Goal: Transaction & Acquisition: Purchase product/service

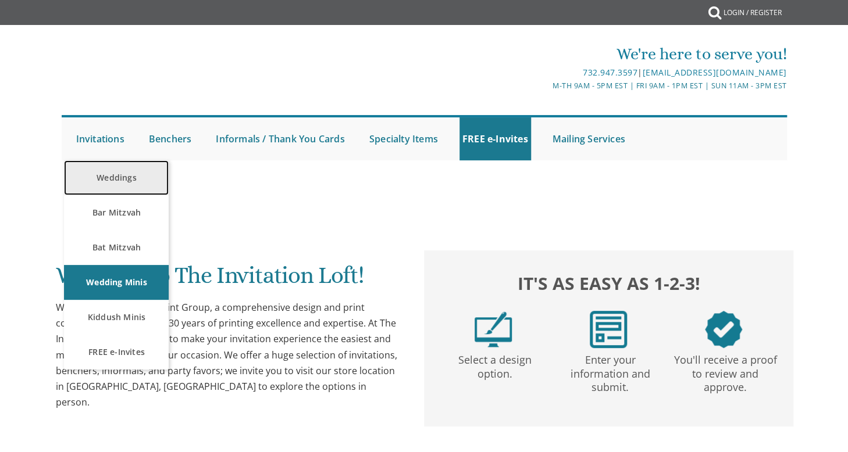
click at [117, 178] on link "Weddings" at bounding box center [116, 177] width 105 height 35
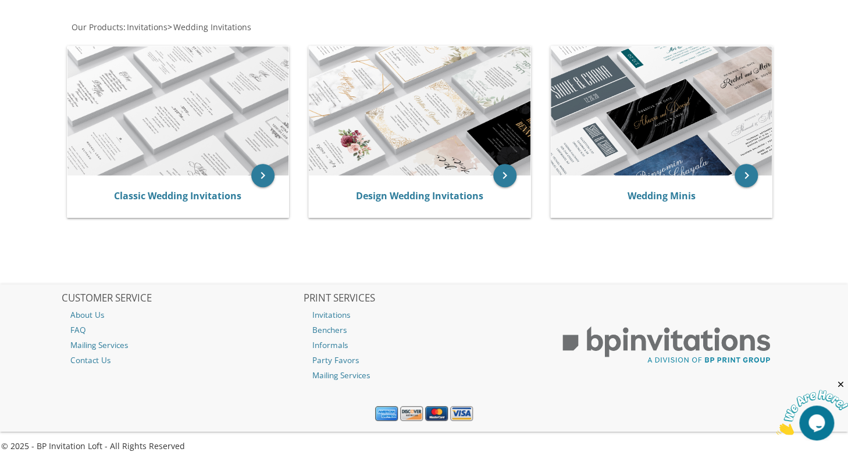
scroll to position [226, 0]
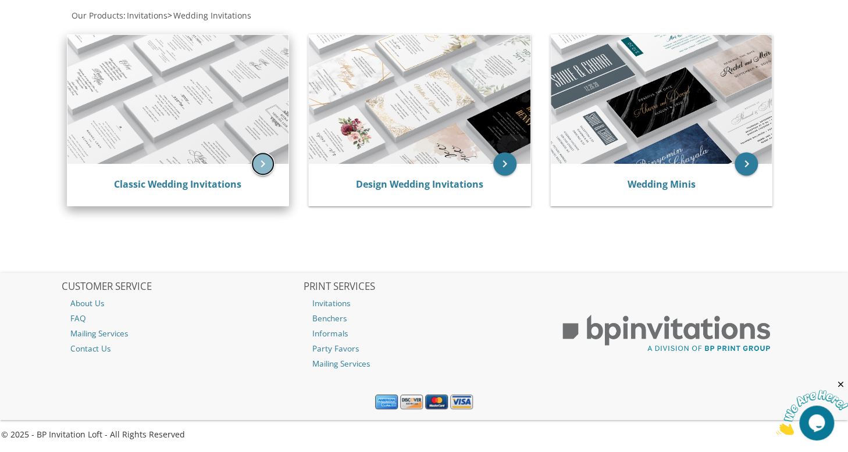
click at [260, 165] on icon "keyboard_arrow_right" at bounding box center [262, 163] width 23 height 23
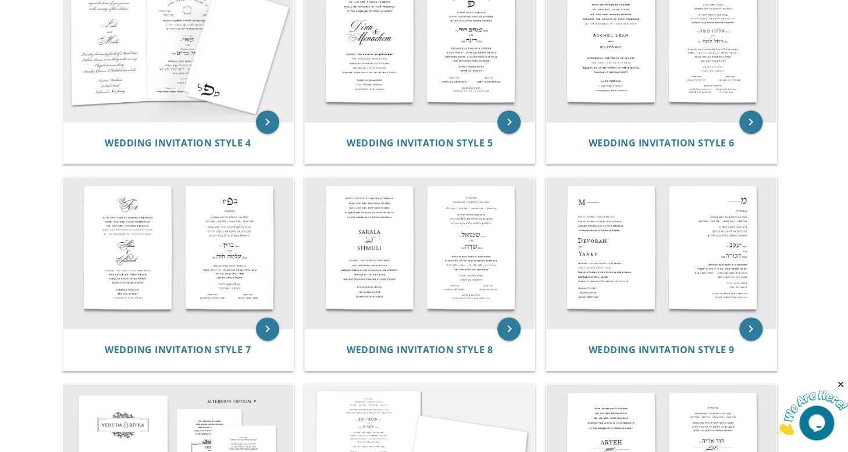
scroll to position [541, 0]
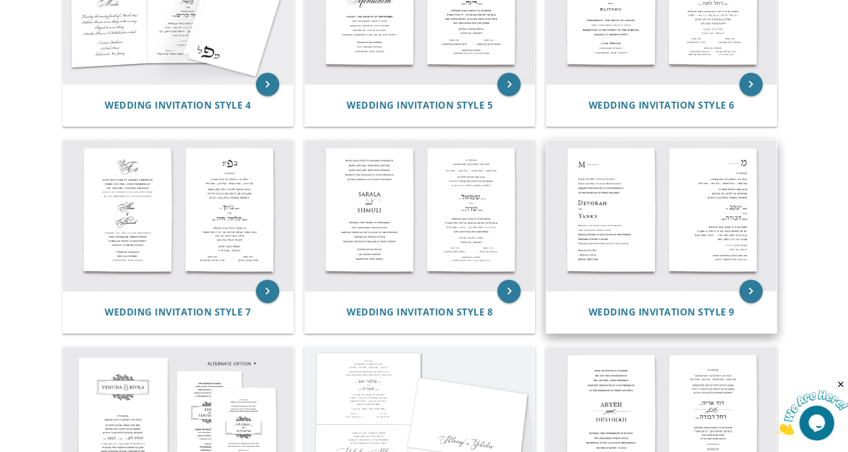
drag, startPoint x: 751, startPoint y: 289, endPoint x: 591, endPoint y: 228, distance: 171.5
click at [591, 228] on img at bounding box center [661, 215] width 230 height 151
click at [640, 312] on span "Wedding Invitation Style 9" at bounding box center [661, 312] width 146 height 13
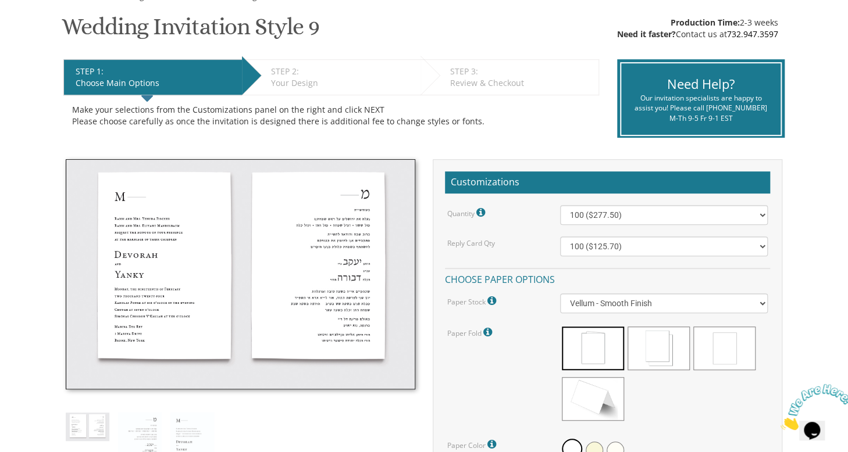
scroll to position [194, 0]
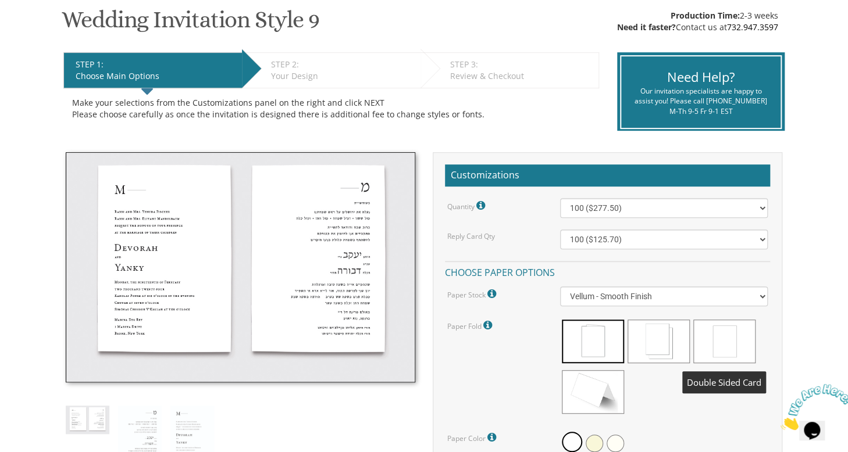
click at [727, 337] on span at bounding box center [724, 342] width 62 height 44
click at [725, 350] on span at bounding box center [724, 342] width 62 height 44
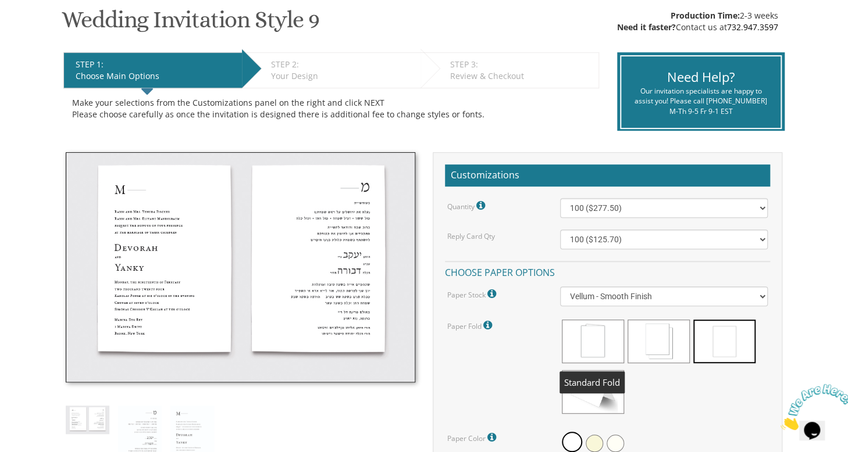
click at [590, 342] on span at bounding box center [593, 342] width 62 height 44
click at [596, 339] on span at bounding box center [593, 342] width 62 height 44
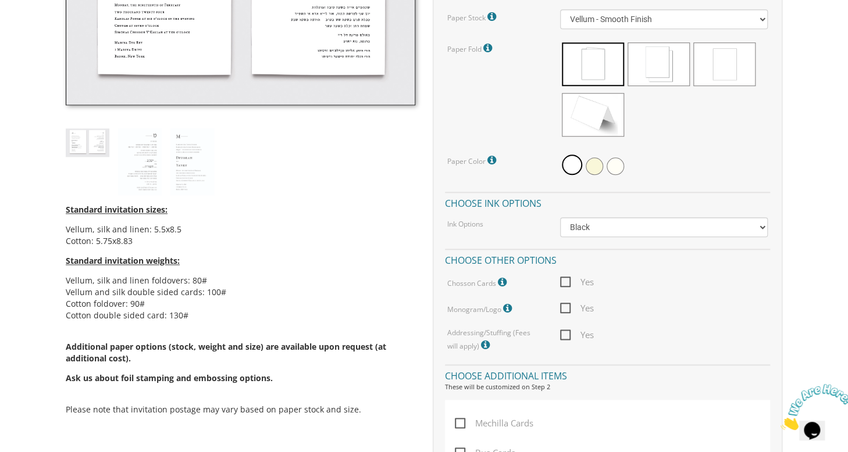
scroll to position [473, 0]
click at [757, 17] on select "Vellum - Smooth Finish Linen - Subtle Embossed Crosshatch Texture Silk - Soft, …" at bounding box center [664, 18] width 208 height 20
click at [765, 15] on select "Vellum - Smooth Finish Linen - Subtle Embossed Crosshatch Texture Silk - Soft, …" at bounding box center [664, 18] width 208 height 20
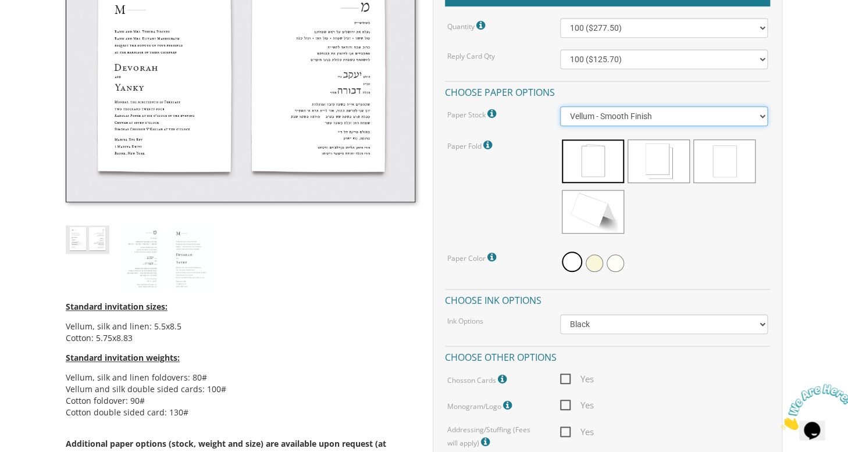
scroll to position [347, 0]
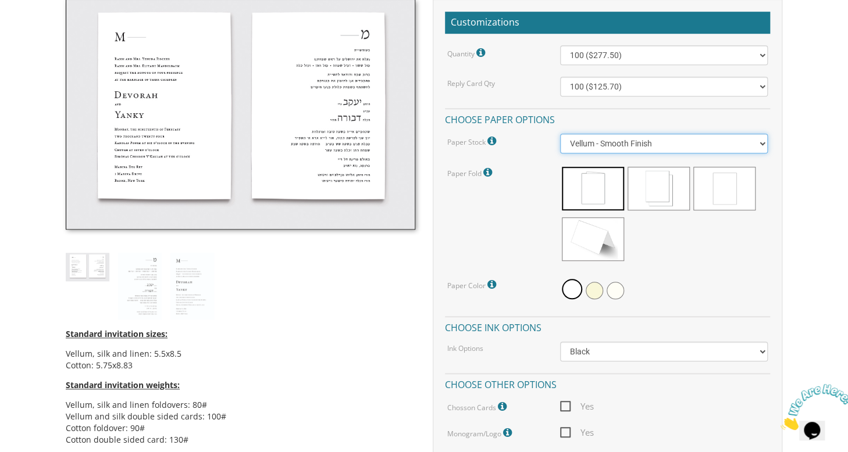
click at [761, 144] on select "Vellum - Smooth Finish Linen - Subtle Embossed Crosshatch Texture Silk - Soft, …" at bounding box center [664, 144] width 208 height 20
click at [560, 134] on select "Vellum - Smooth Finish Linen - Subtle Embossed Crosshatch Texture Silk - Soft, …" at bounding box center [664, 144] width 208 height 20
click at [763, 140] on select "Vellum - Smooth Finish Linen - Subtle Embossed Crosshatch Texture Silk - Soft, …" at bounding box center [664, 144] width 208 height 20
click at [560, 134] on select "Vellum - Smooth Finish Linen - Subtle Embossed Crosshatch Texture Silk - Soft, …" at bounding box center [664, 144] width 208 height 20
click at [764, 141] on select "Vellum - Smooth Finish Linen - Subtle Embossed Crosshatch Texture Silk - Soft, …" at bounding box center [664, 144] width 208 height 20
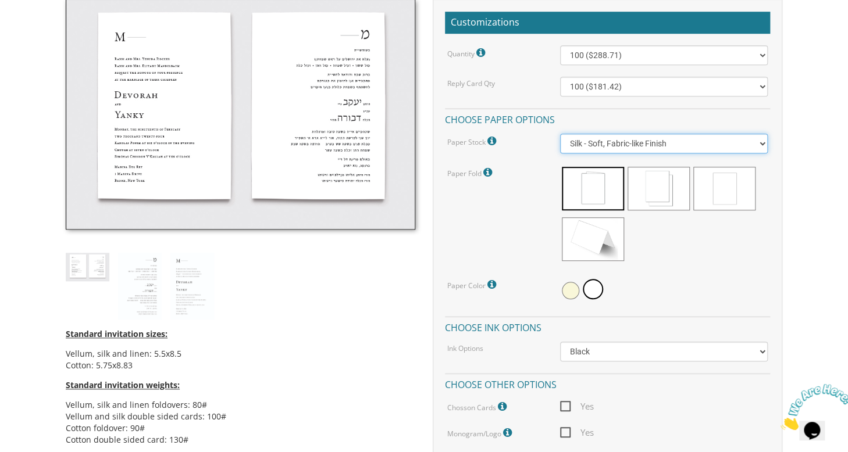
select select "Vellum"
click at [560, 134] on select "Vellum - Smooth Finish Linen - Subtle Embossed Crosshatch Texture Silk - Soft, …" at bounding box center [664, 144] width 208 height 20
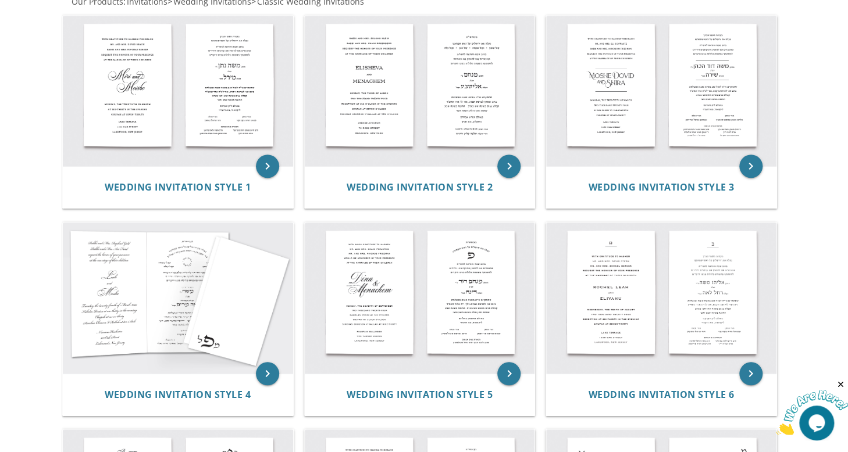
scroll to position [270, 0]
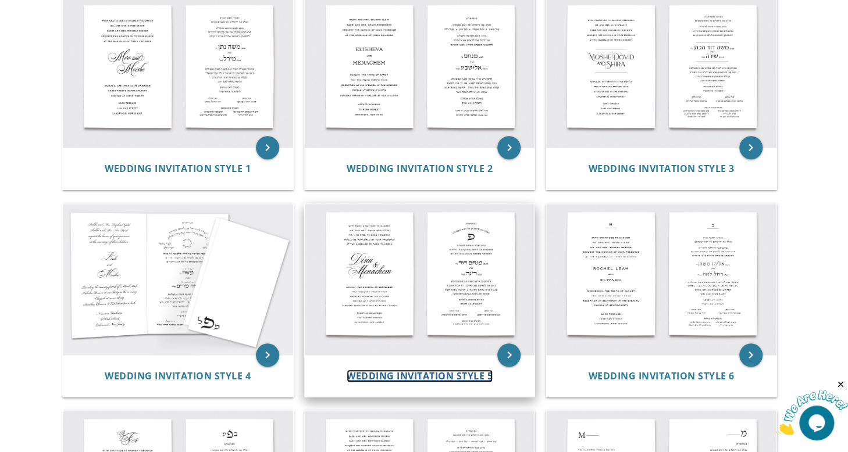
click at [437, 370] on span "Wedding Invitation Style 5" at bounding box center [419, 376] width 146 height 13
